Goal: Find specific page/section: Find specific page/section

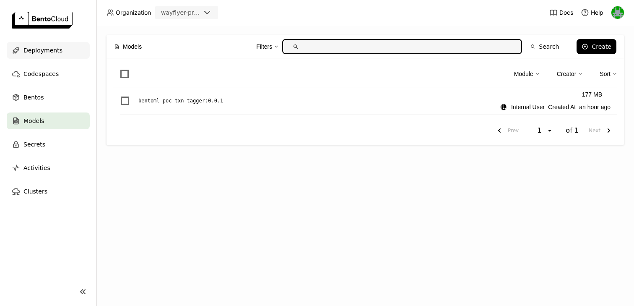
click at [44, 54] on span "Deployments" at bounding box center [42, 50] width 39 height 10
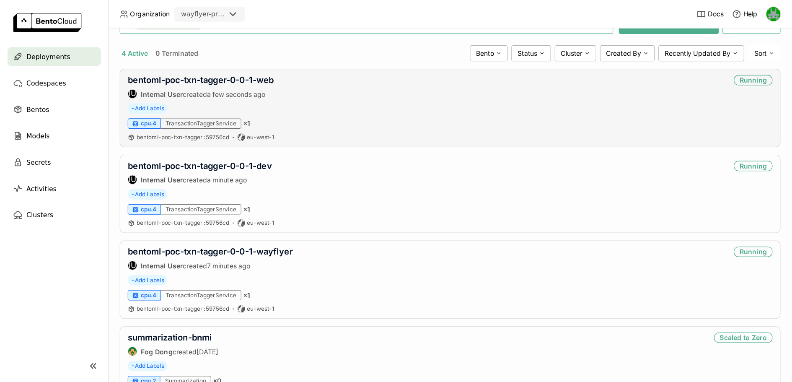
scroll to position [135, 0]
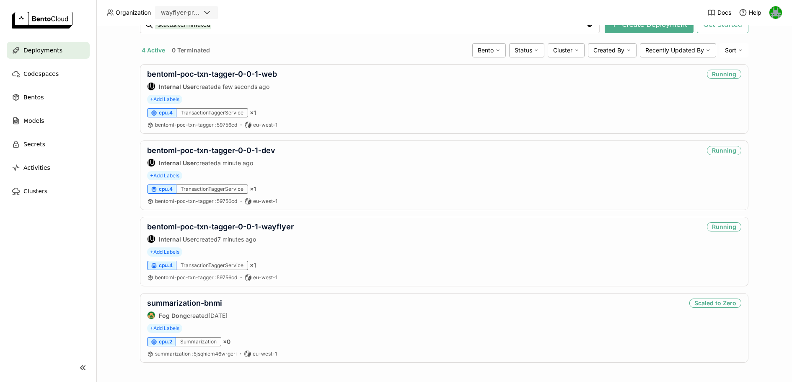
click at [114, 87] on div "Deployments Deploy your first model Welcome to BentoML! Let’s get you started b…" at bounding box center [444, 203] width 696 height 357
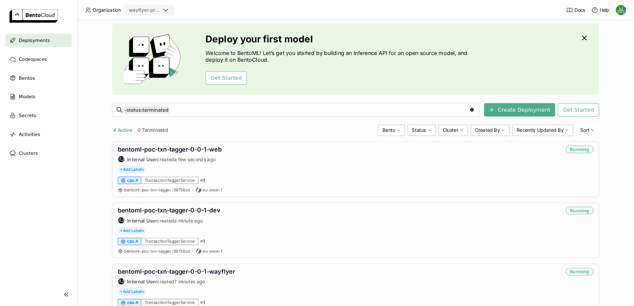
scroll to position [0, 0]
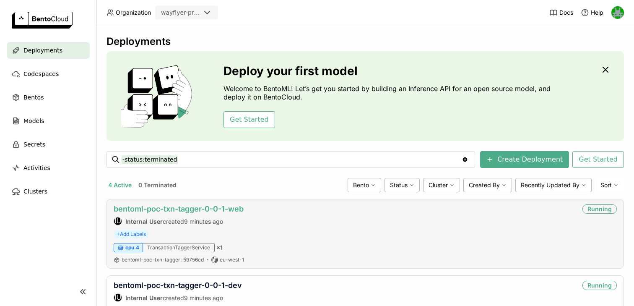
click at [183, 210] on link "bentoml-poc-txn-tagger-0-0-1-web" at bounding box center [179, 208] width 130 height 9
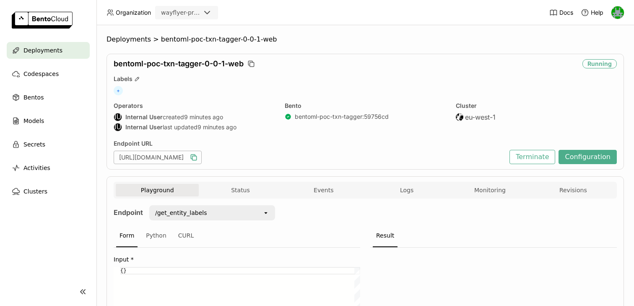
click at [198, 157] on icon "button" at bounding box center [193, 157] width 8 height 8
